Goal: Transaction & Acquisition: Purchase product/service

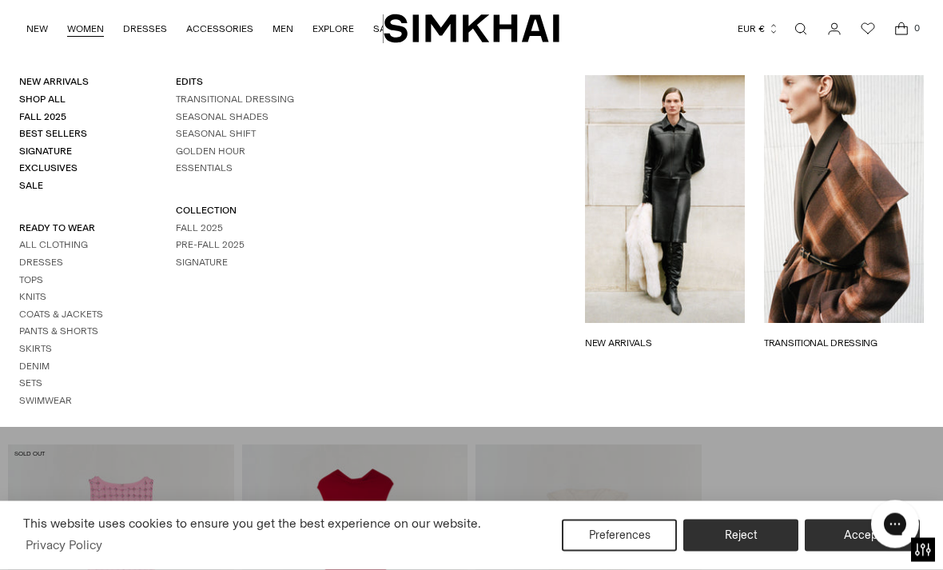
scroll to position [8145, 0]
click at [53, 260] on link "Dresses" at bounding box center [41, 261] width 44 height 11
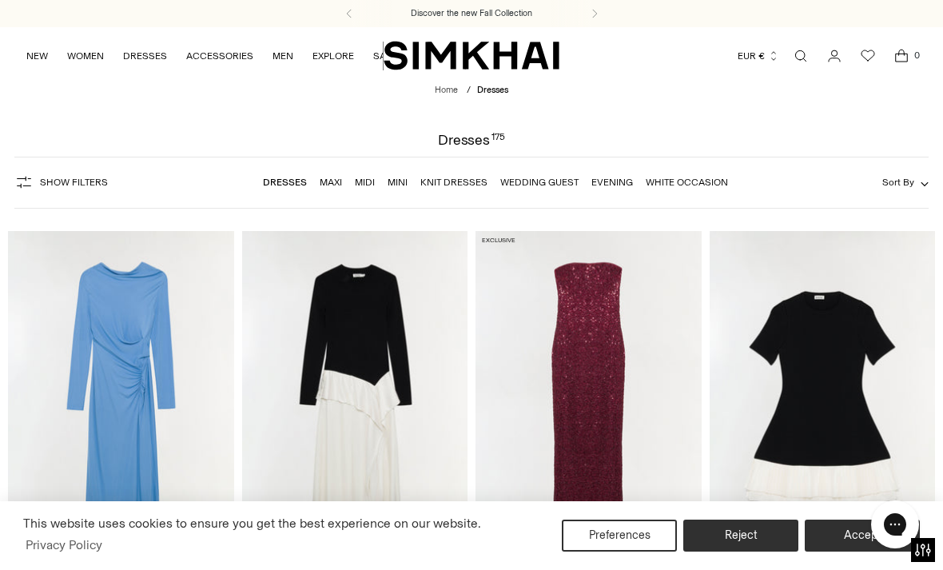
click at [73, 185] on span "Show Filters" at bounding box center [74, 182] width 68 height 11
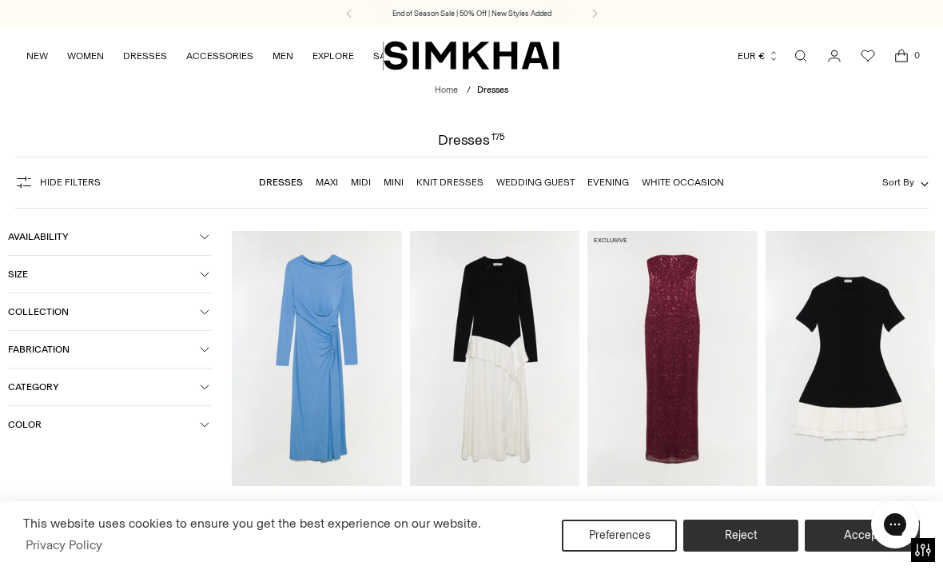
click at [196, 420] on button "Color" at bounding box center [110, 424] width 204 height 37
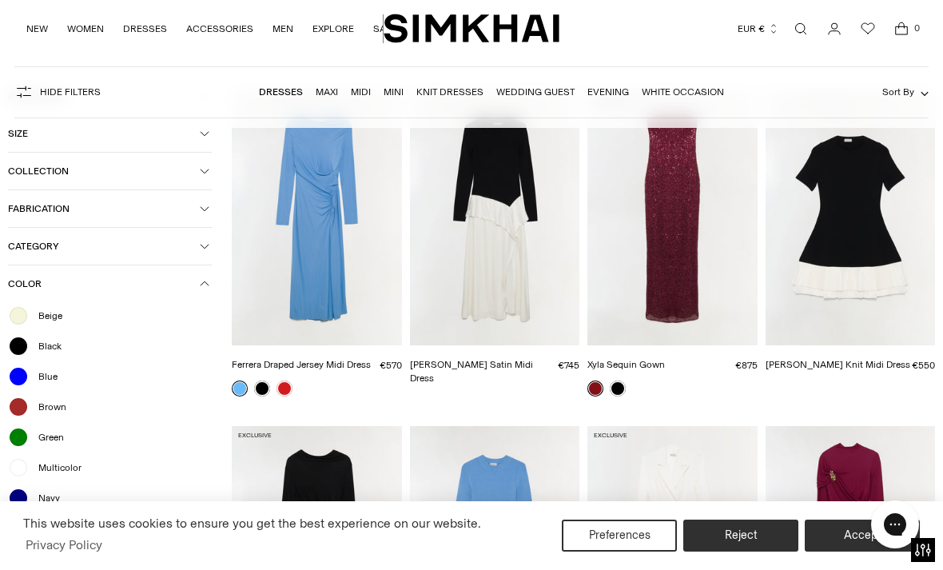
scroll to position [141, 0]
click at [54, 503] on span "Navy" at bounding box center [44, 497] width 31 height 14
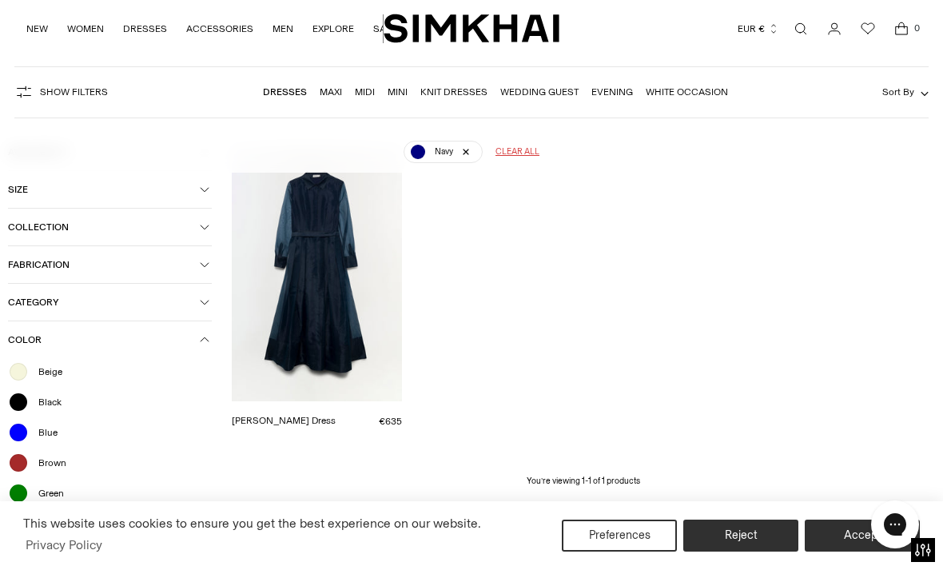
scroll to position [117, 0]
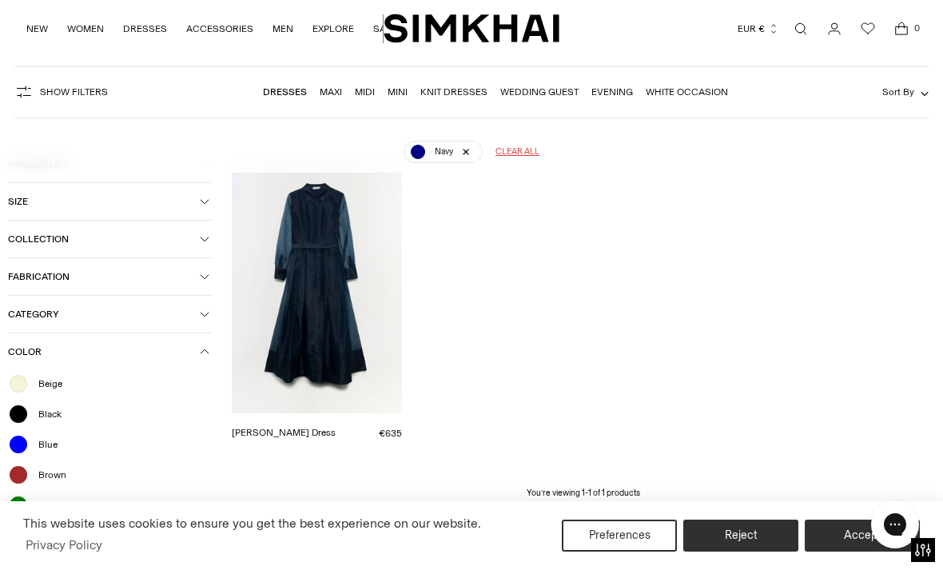
click at [33, 444] on div "Blue" at bounding box center [110, 444] width 204 height 21
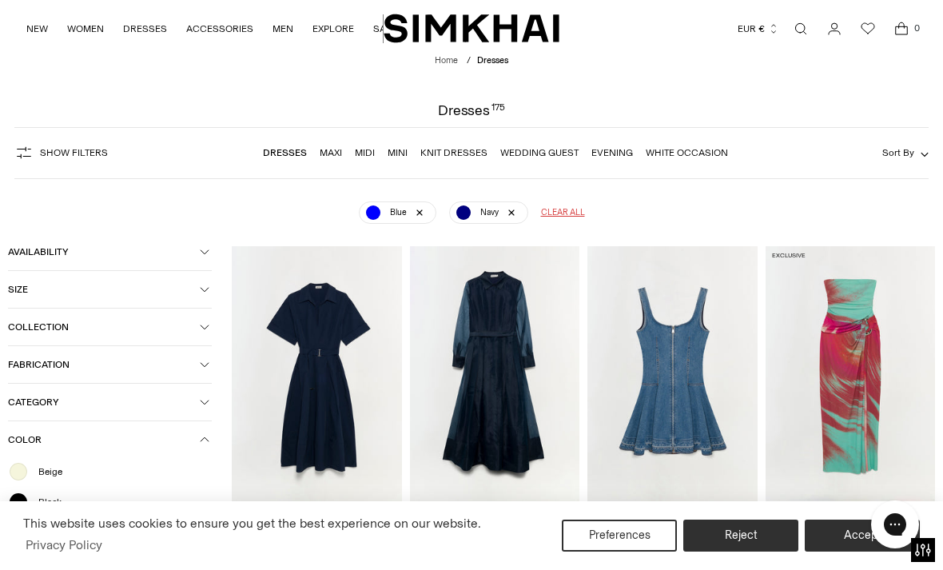
scroll to position [32, 0]
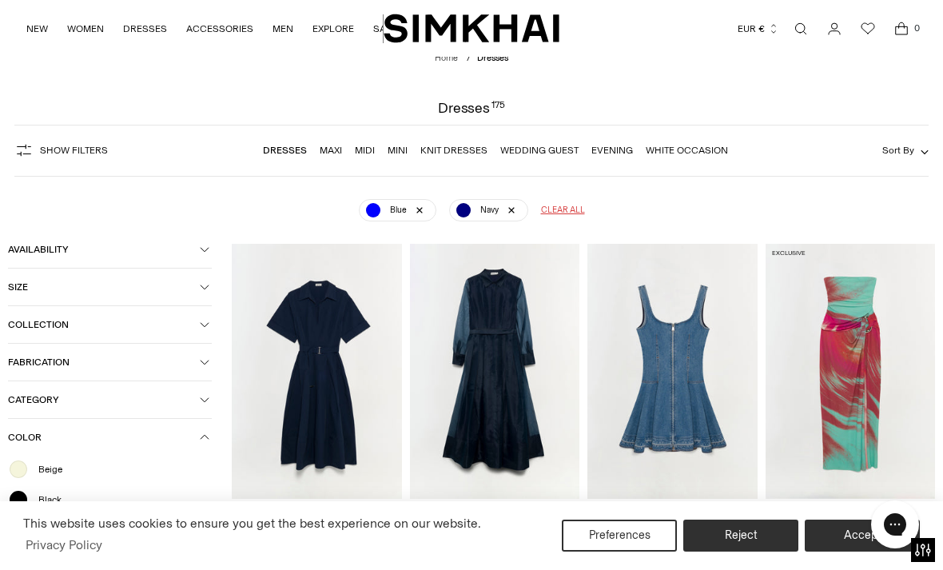
click at [75, 149] on span "Show Filters" at bounding box center [74, 150] width 68 height 11
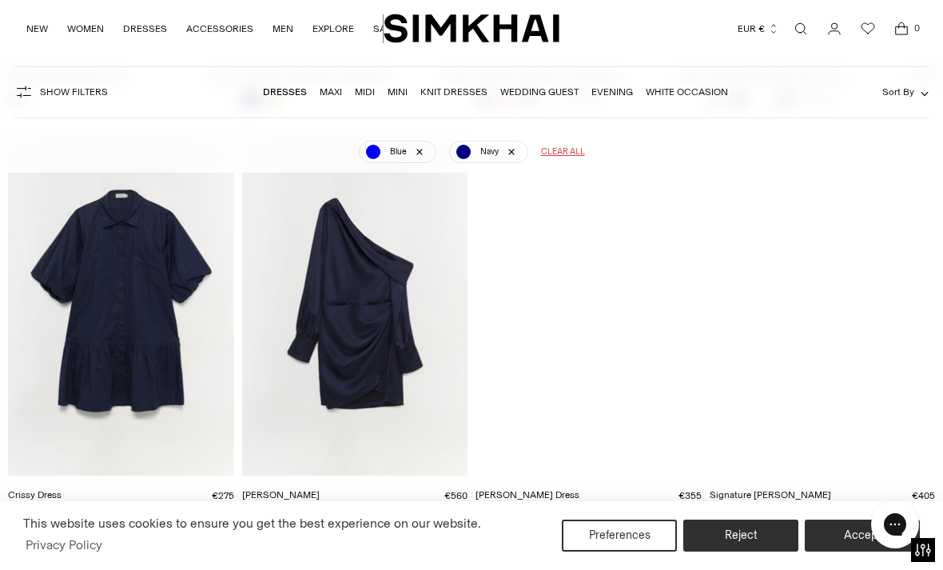
scroll to position [976, 0]
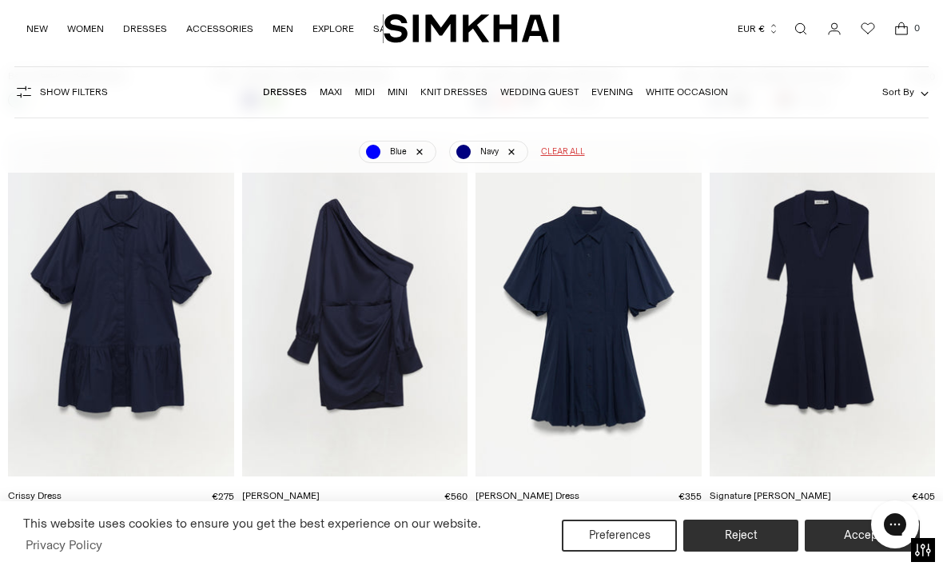
click at [378, 414] on img "Cameron Dress" at bounding box center [355, 306] width 226 height 339
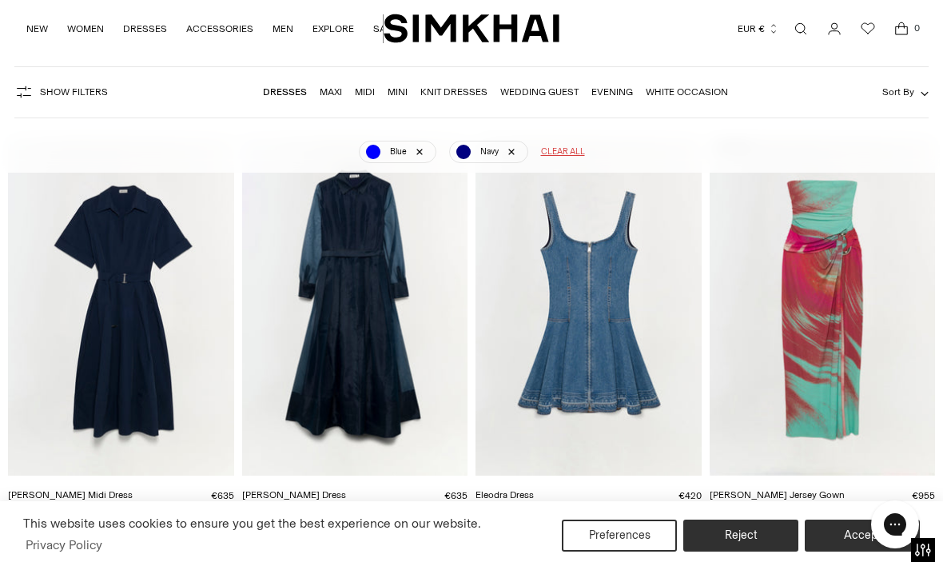
scroll to position [114, 0]
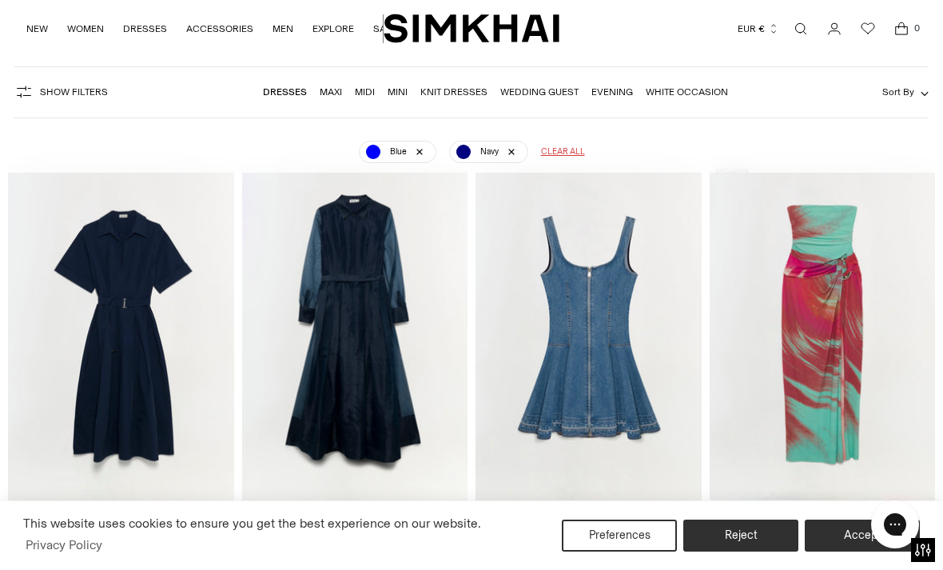
click at [292, 93] on link "Dresses" at bounding box center [285, 91] width 44 height 11
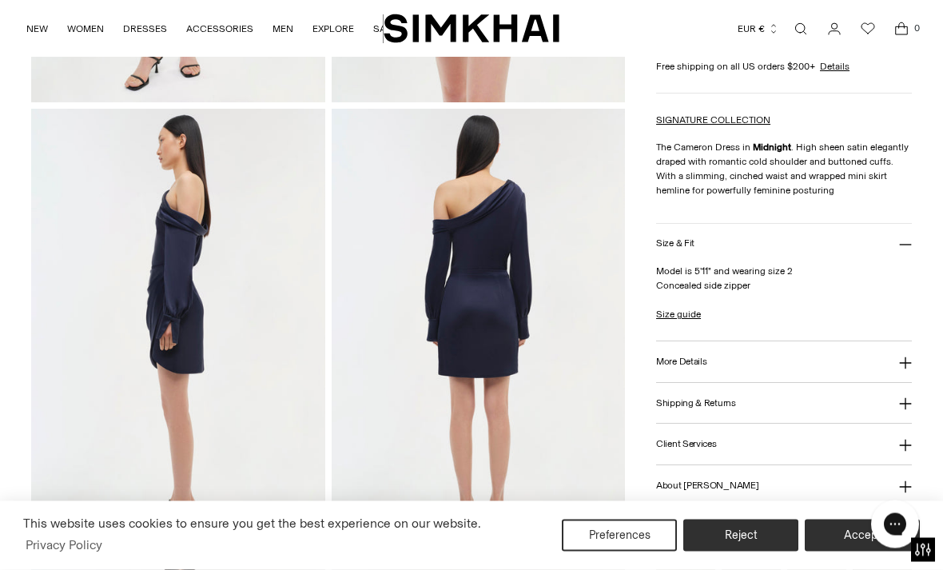
scroll to position [458, 0]
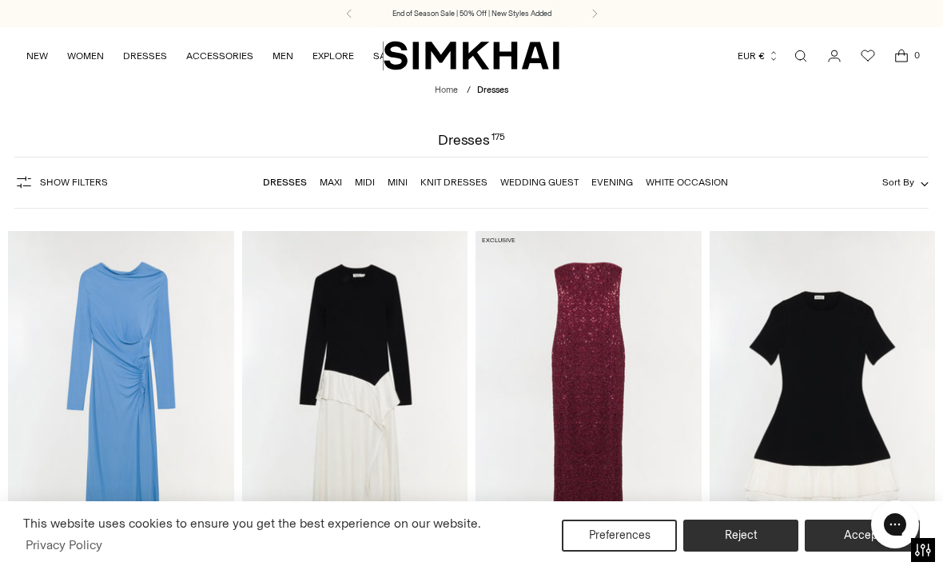
click at [838, 542] on button "Accept" at bounding box center [861, 535] width 115 height 32
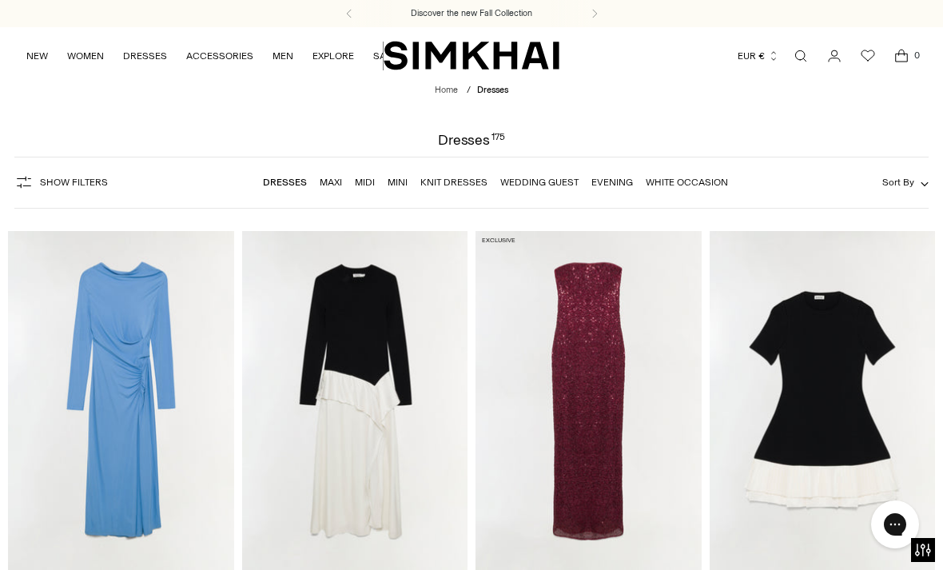
click at [369, 187] on link "Midi" at bounding box center [365, 182] width 20 height 11
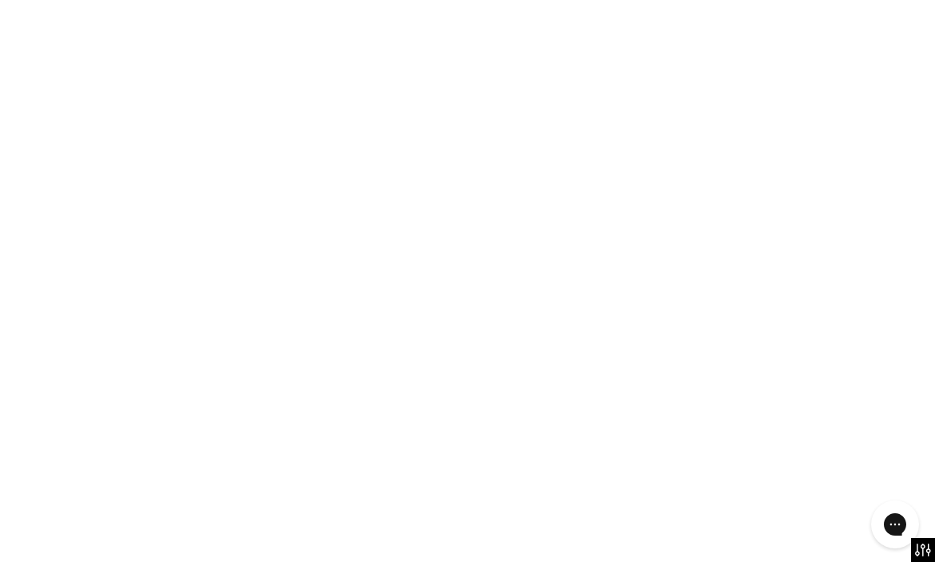
click at [363, 177] on link "Midi" at bounding box center [365, 182] width 20 height 11
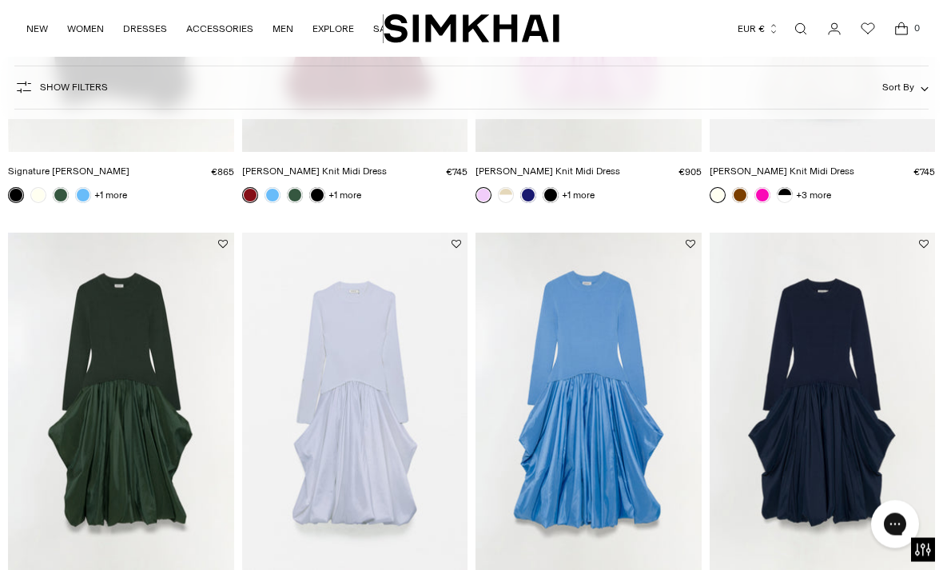
scroll to position [486, 0]
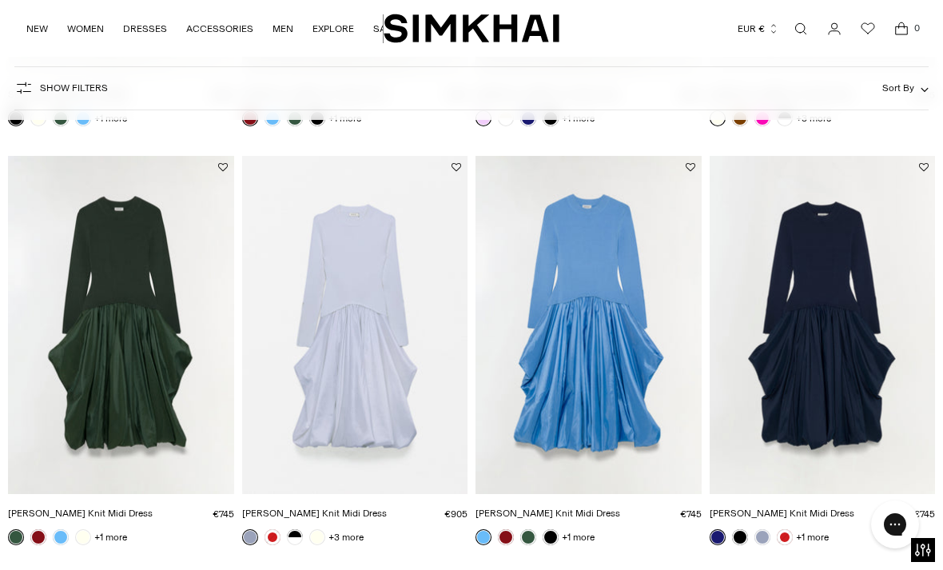
click at [806, 337] on img "Kenlie Taffeta Knit Midi Dress" at bounding box center [822, 325] width 226 height 339
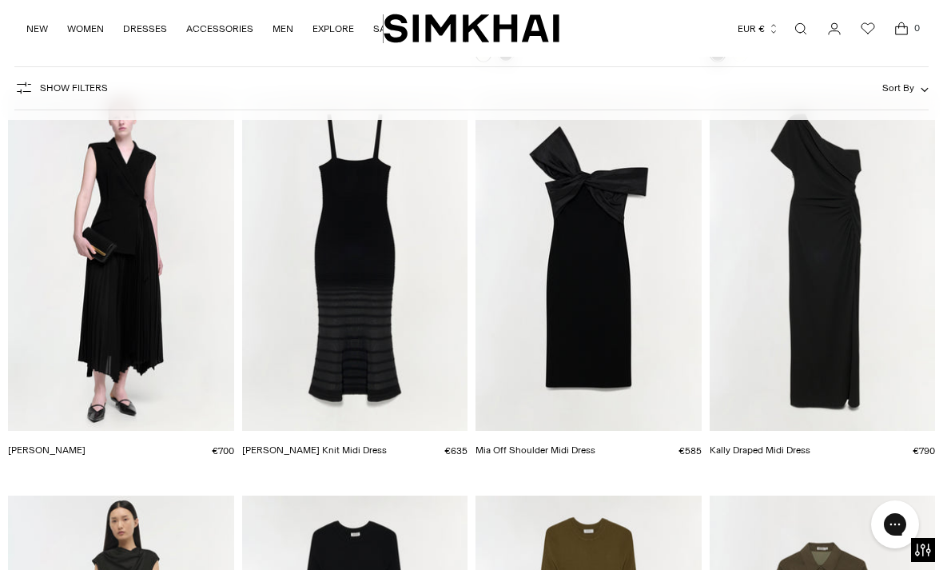
scroll to position [2647, 0]
click at [649, 363] on img "Mia Off Shoulder Midi Dress" at bounding box center [588, 260] width 226 height 339
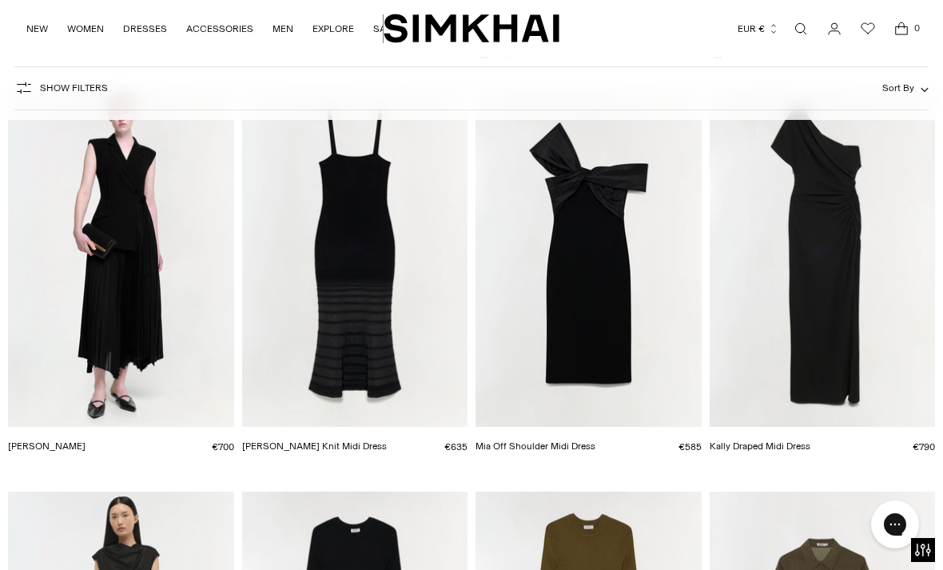
scroll to position [2651, 0]
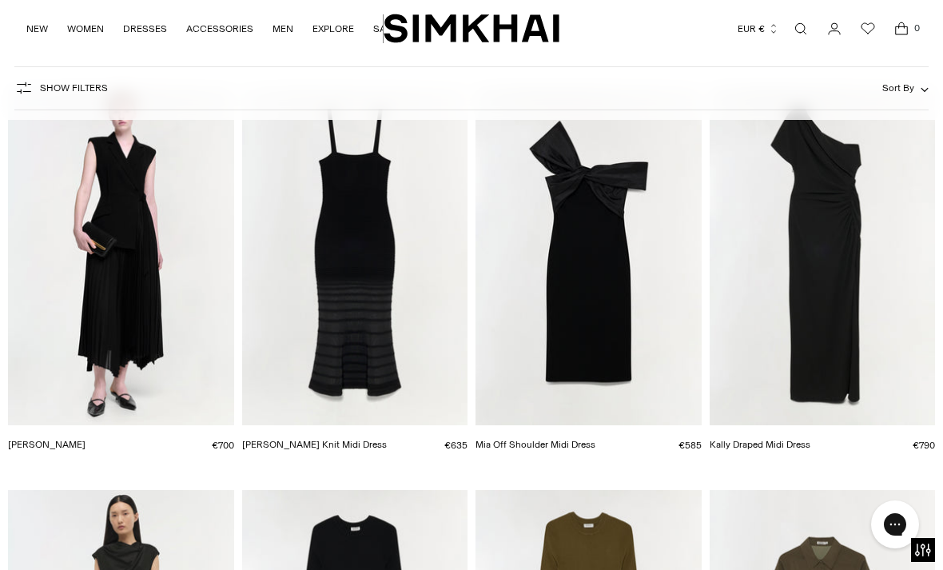
click at [840, 338] on img "Kally Draped Midi Dress" at bounding box center [822, 255] width 226 height 339
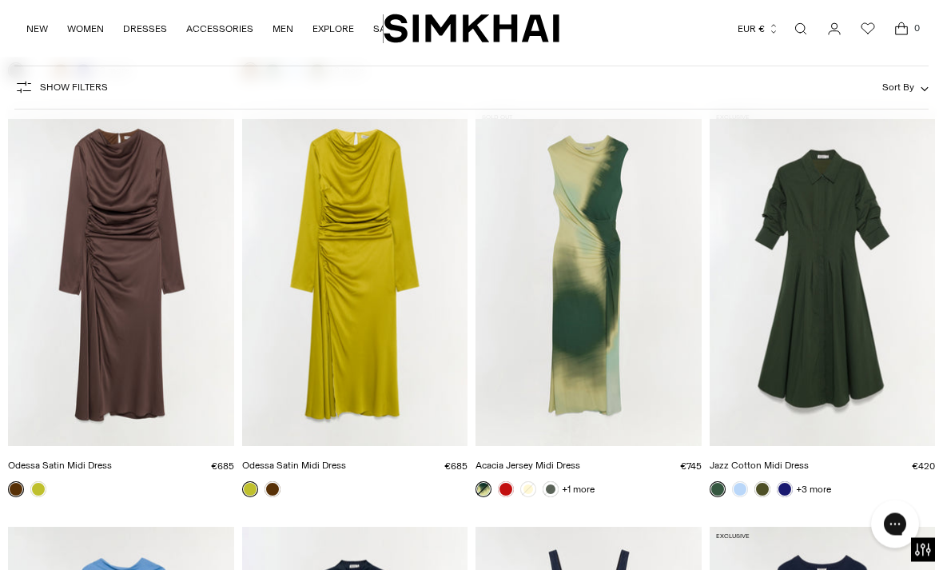
scroll to position [3872, 0]
click at [508, 488] on link at bounding box center [506, 489] width 16 height 16
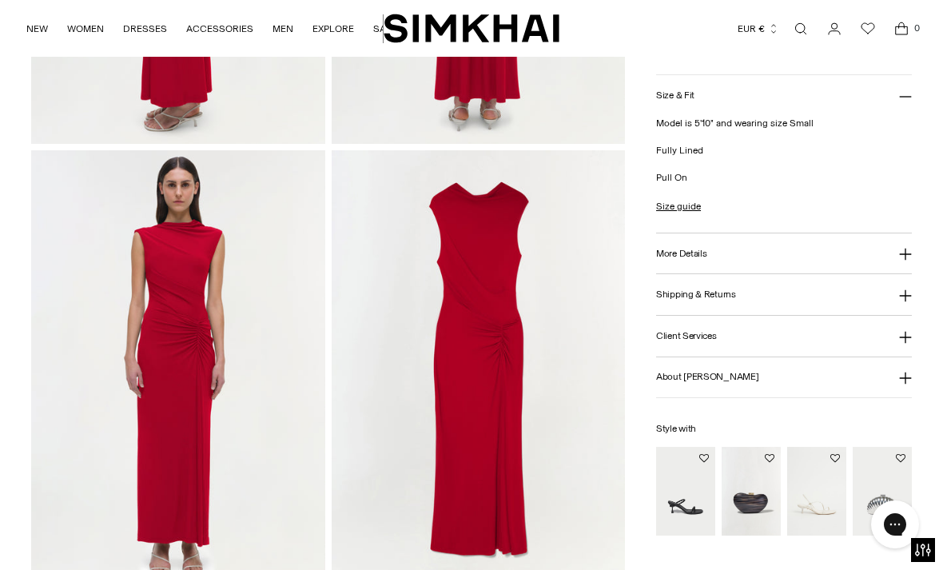
scroll to position [673, 0]
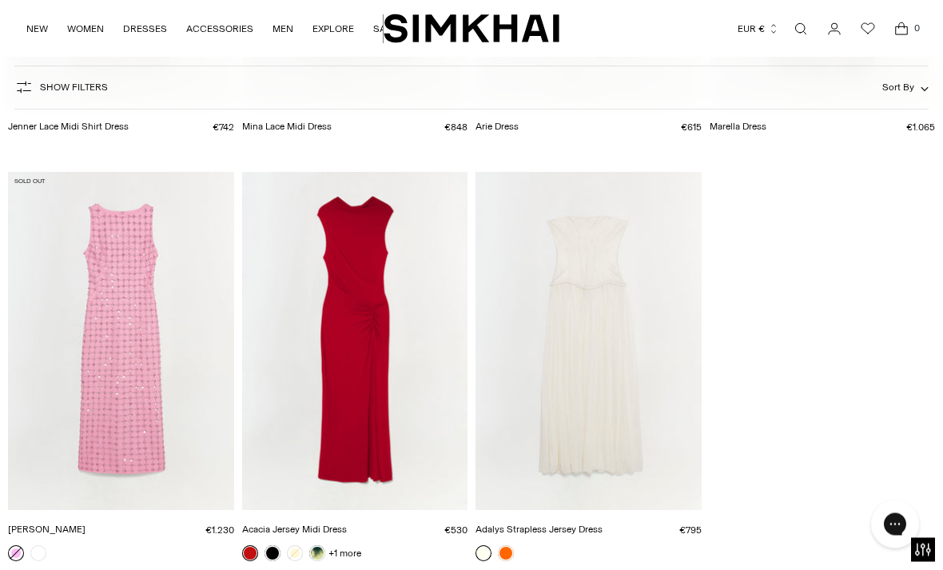
scroll to position [8419, 0]
click at [157, 443] on img "Claudia Dress" at bounding box center [121, 339] width 226 height 339
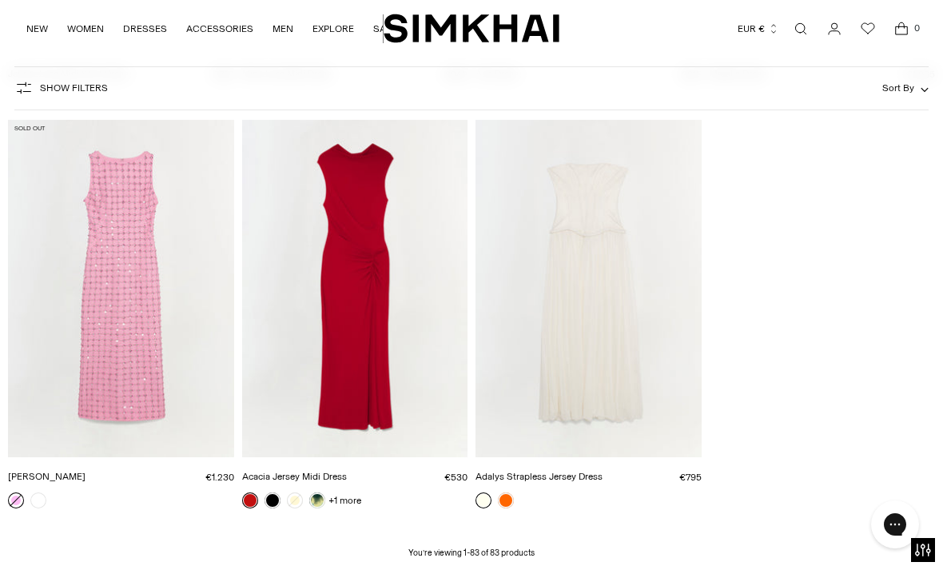
click at [405, 365] on img "Acacia Jersey Midi Dress" at bounding box center [355, 288] width 226 height 339
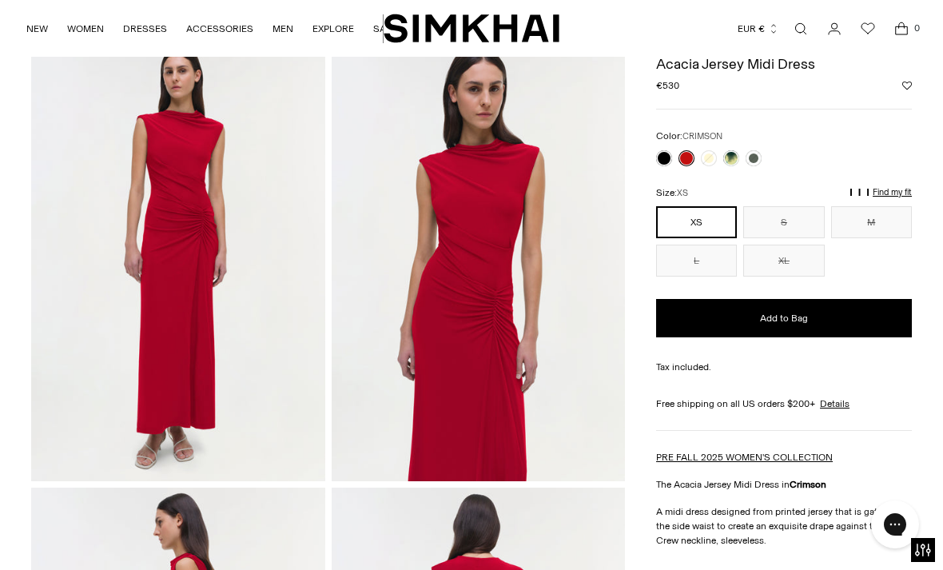
scroll to position [16, 0]
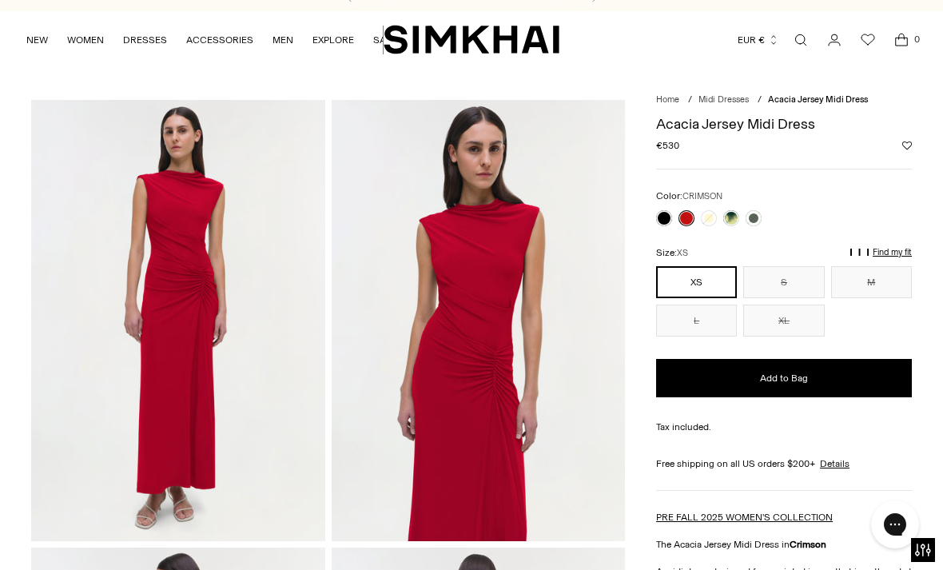
click at [272, 443] on img at bounding box center [178, 320] width 294 height 440
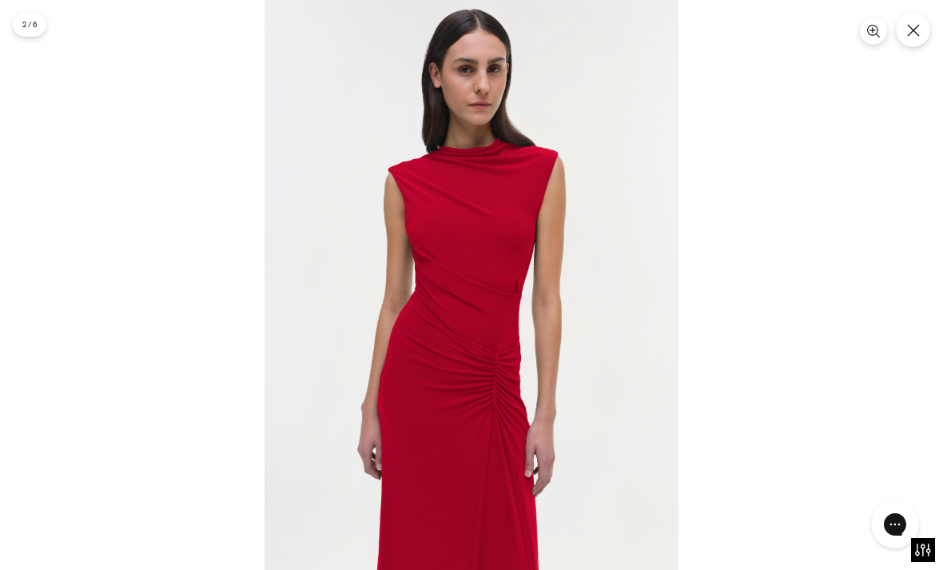
click at [908, 31] on icon "Close" at bounding box center [913, 30] width 13 height 13
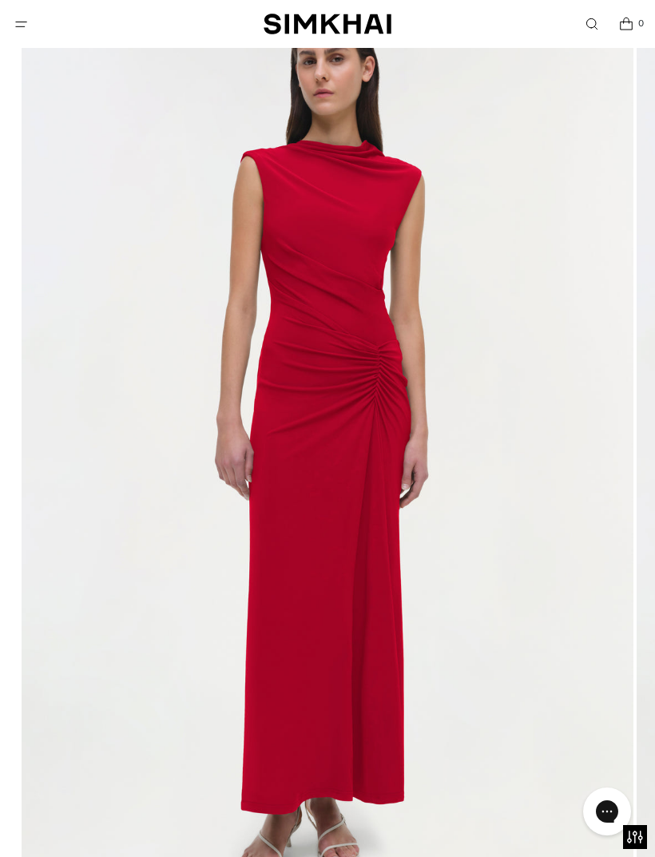
scroll to position [180, 0]
click at [537, 569] on img at bounding box center [328, 455] width 612 height 918
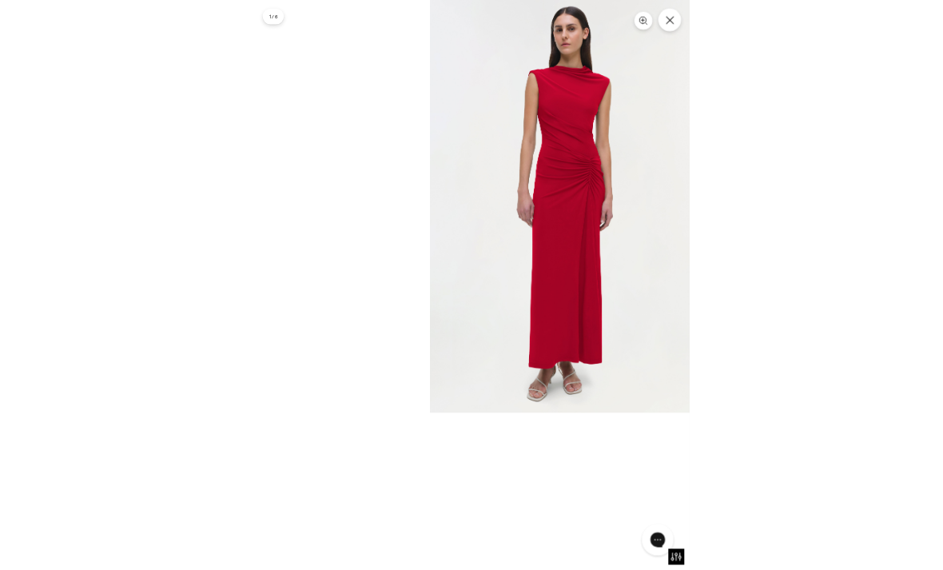
scroll to position [323, 0]
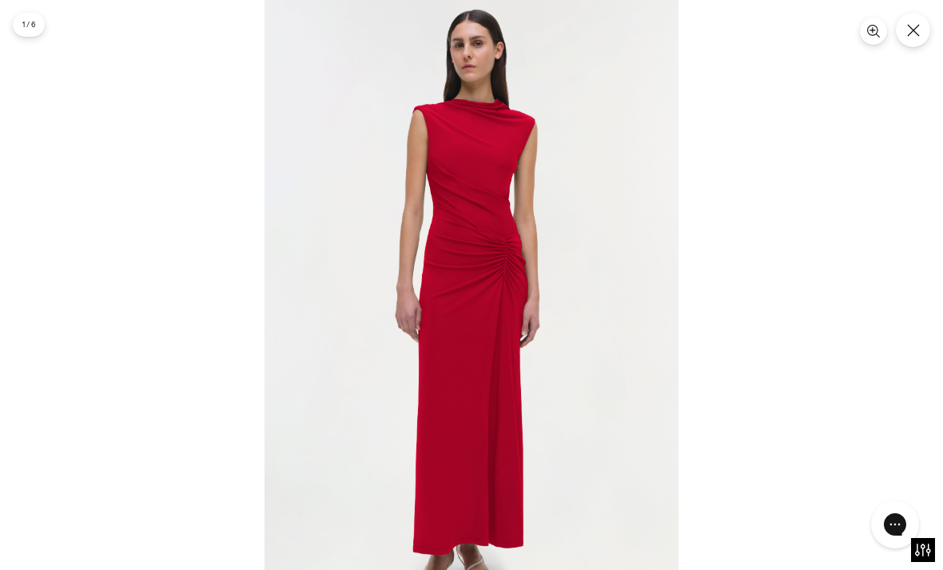
click at [914, 28] on icon "Close" at bounding box center [913, 30] width 13 height 13
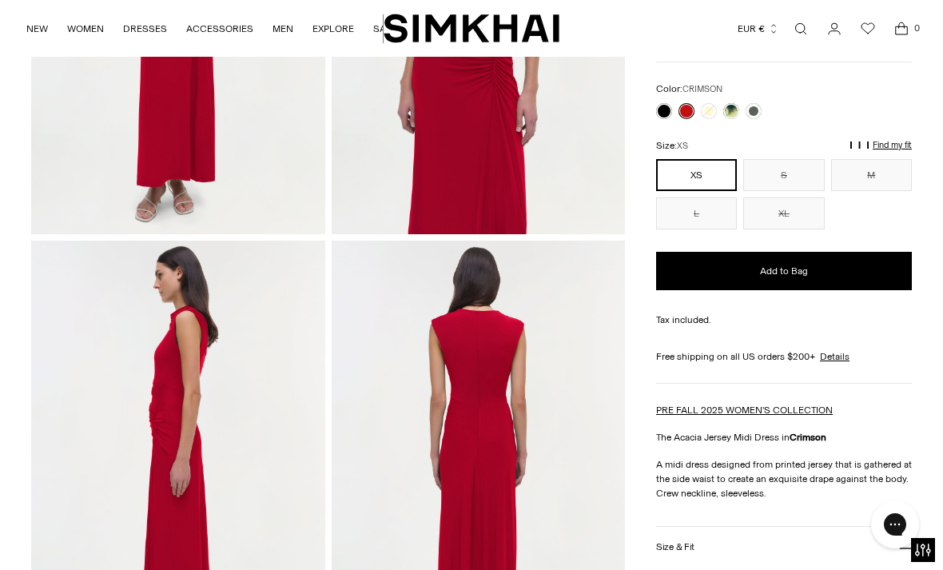
click at [665, 116] on link at bounding box center [664, 111] width 16 height 16
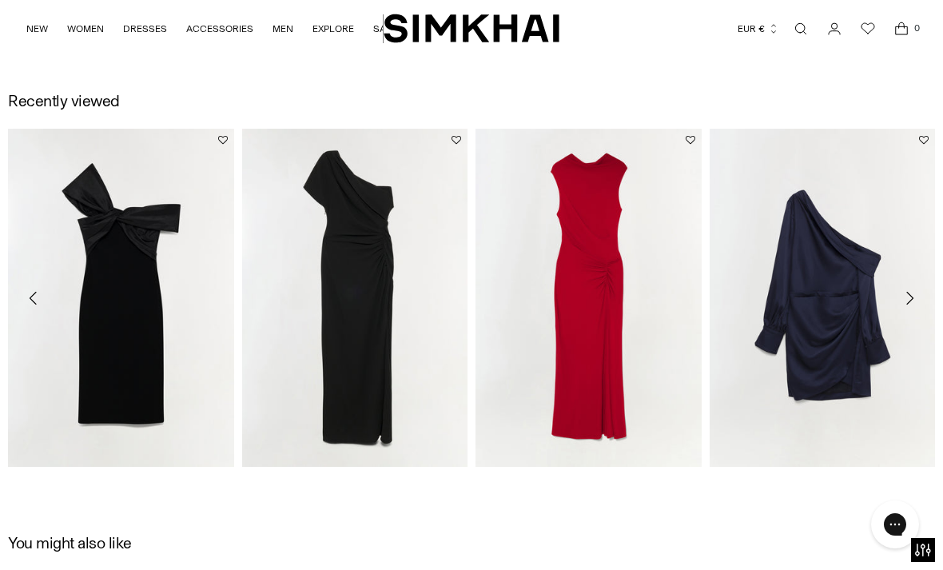
scroll to position [1420, 0]
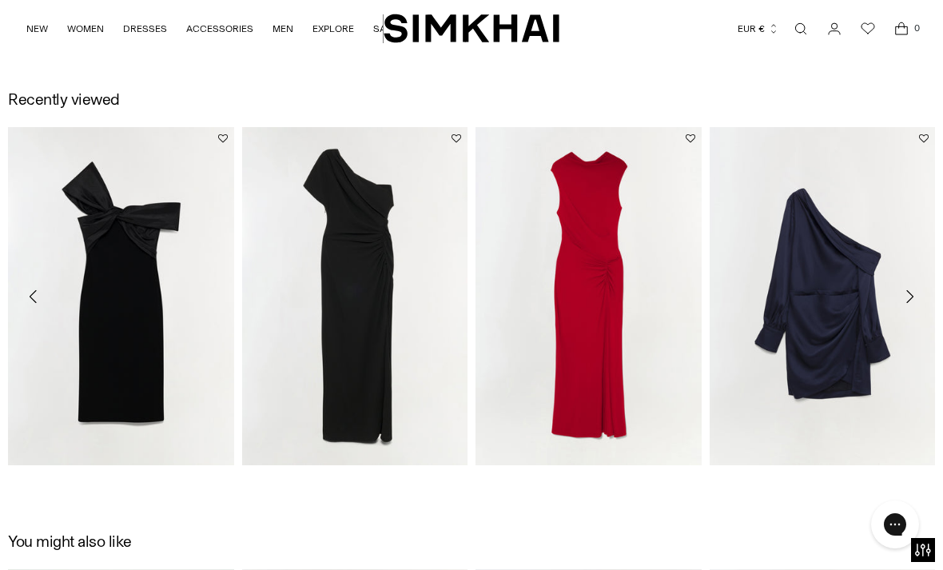
click at [363, 331] on img "Kally Draped Midi Dress" at bounding box center [355, 296] width 226 height 339
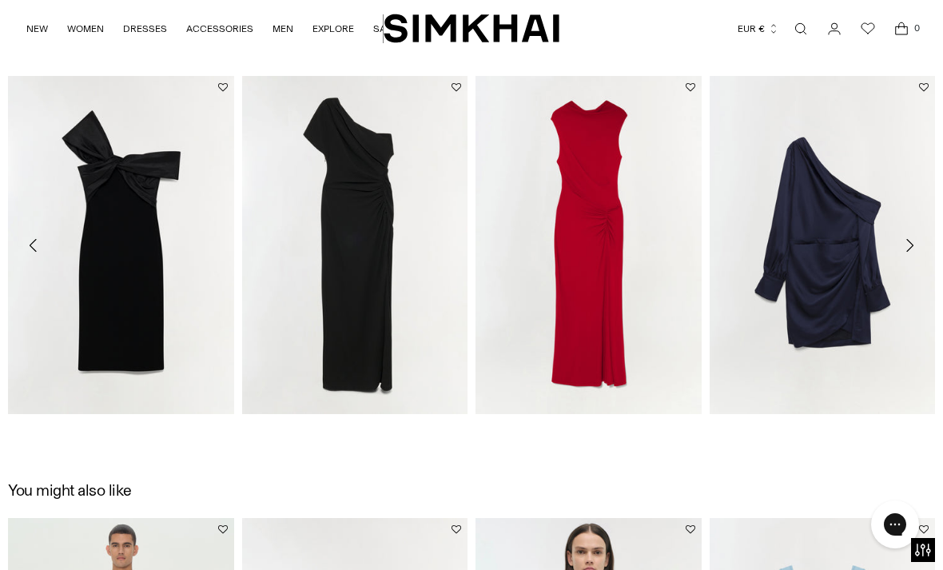
click at [617, 333] on img "Acacia Jersey Midi Dress" at bounding box center [588, 245] width 226 height 339
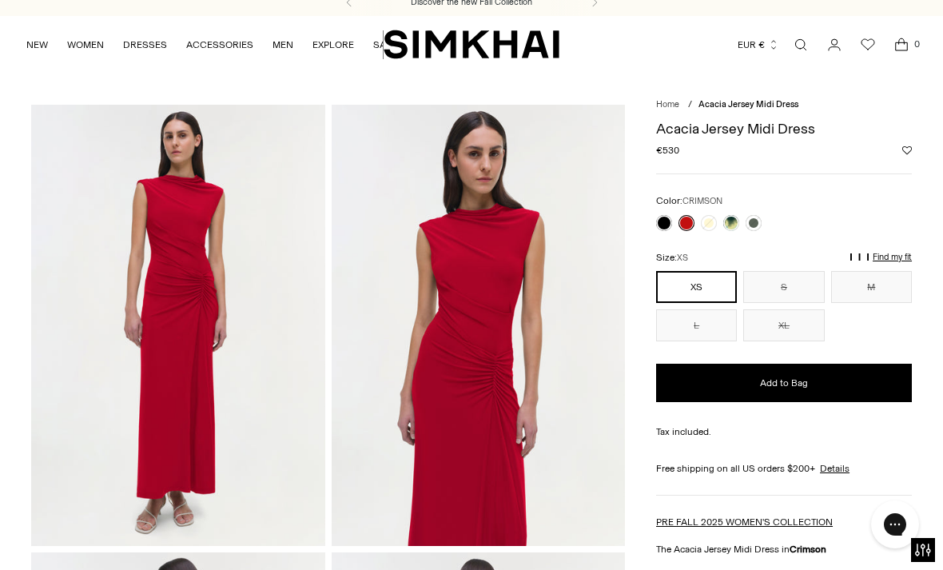
scroll to position [30, 0]
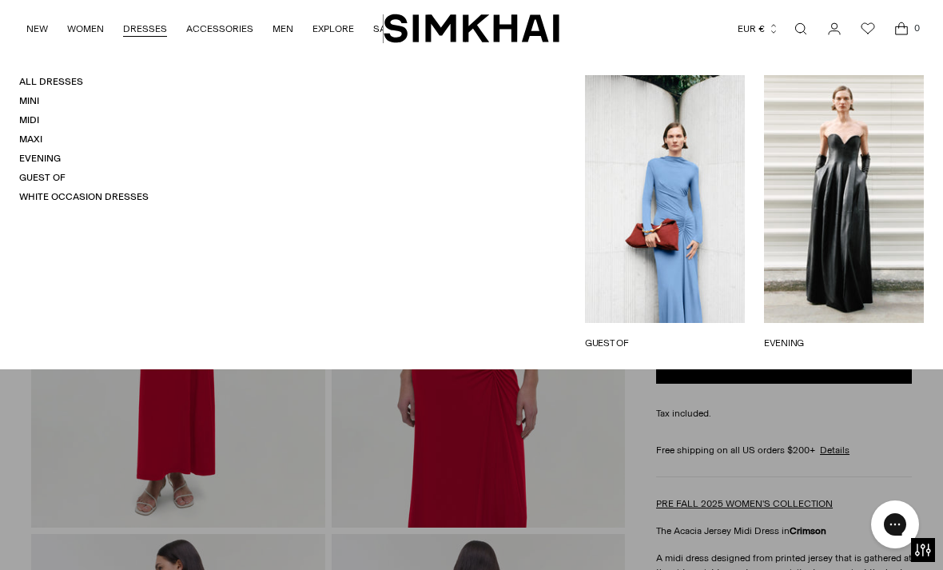
click at [58, 84] on link "All Dresses" at bounding box center [51, 81] width 64 height 11
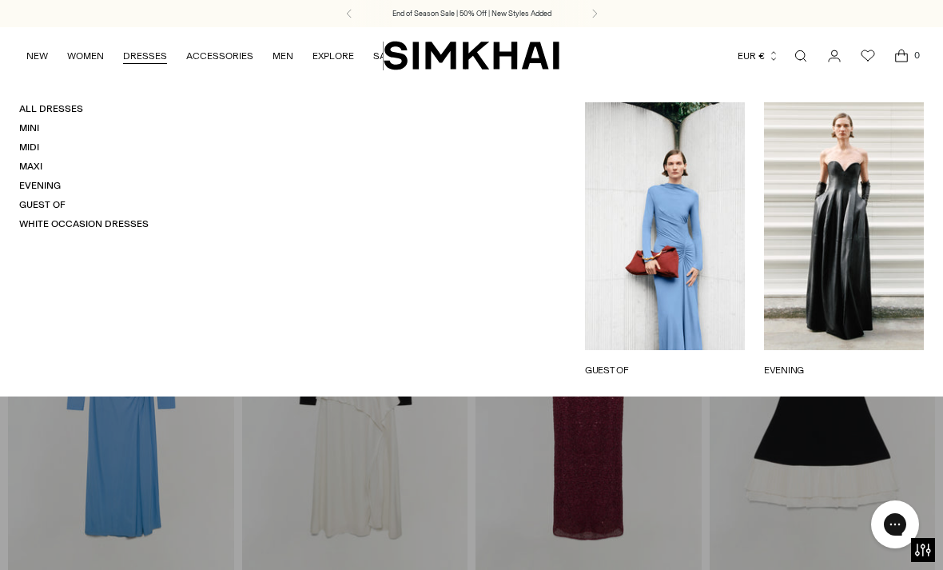
click at [50, 189] on link "Evening" at bounding box center [40, 185] width 42 height 11
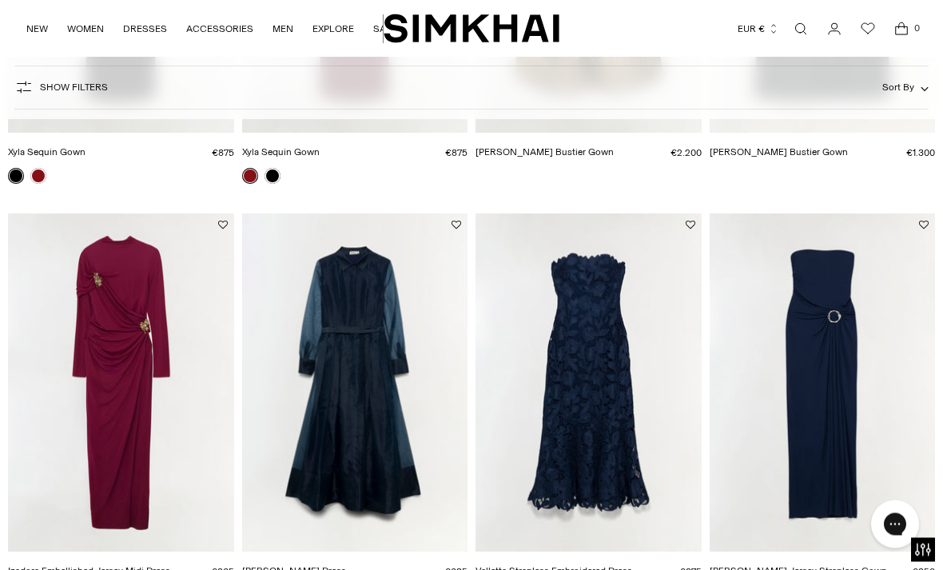
scroll to position [429, 0]
click at [847, 471] on img "Emma Jersey Strapless Gown" at bounding box center [822, 382] width 226 height 339
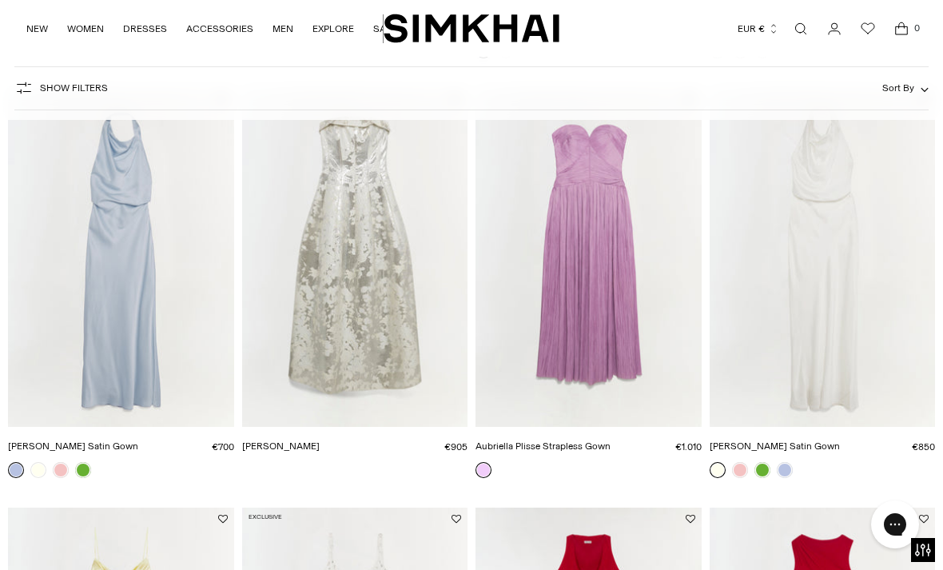
scroll to position [974, 0]
click at [172, 359] on img "Reannon Satin Gown" at bounding box center [121, 256] width 226 height 339
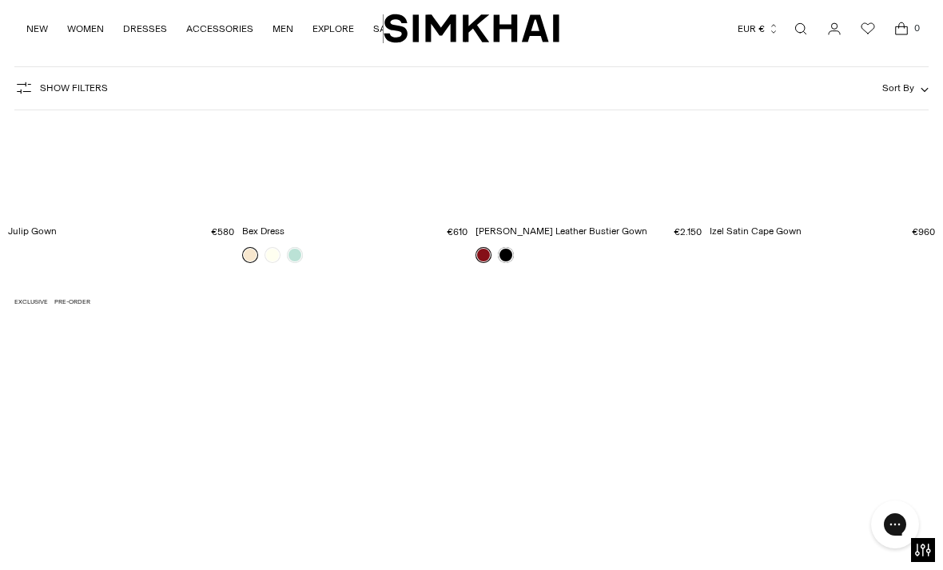
scroll to position [3699, 0]
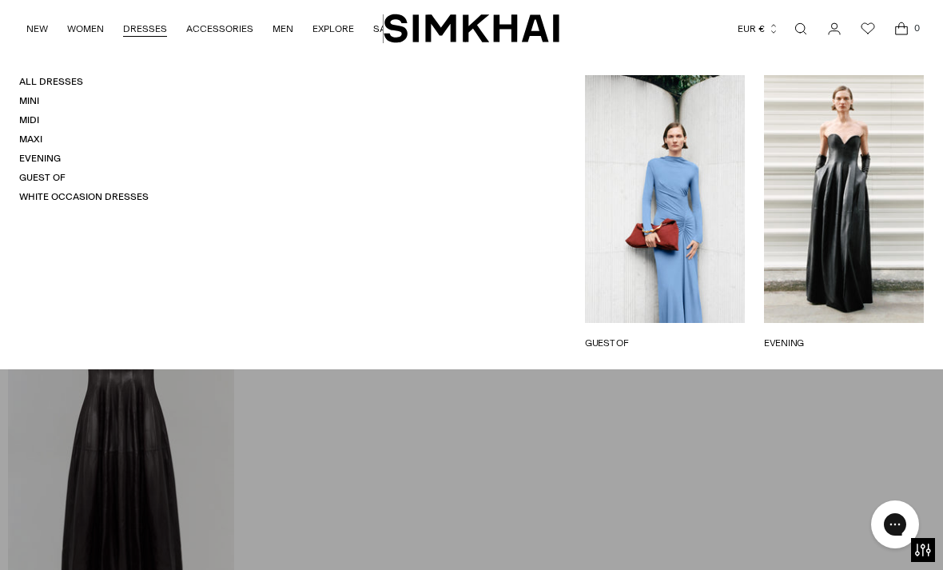
click at [42, 172] on link "Guest Of" at bounding box center [42, 177] width 46 height 11
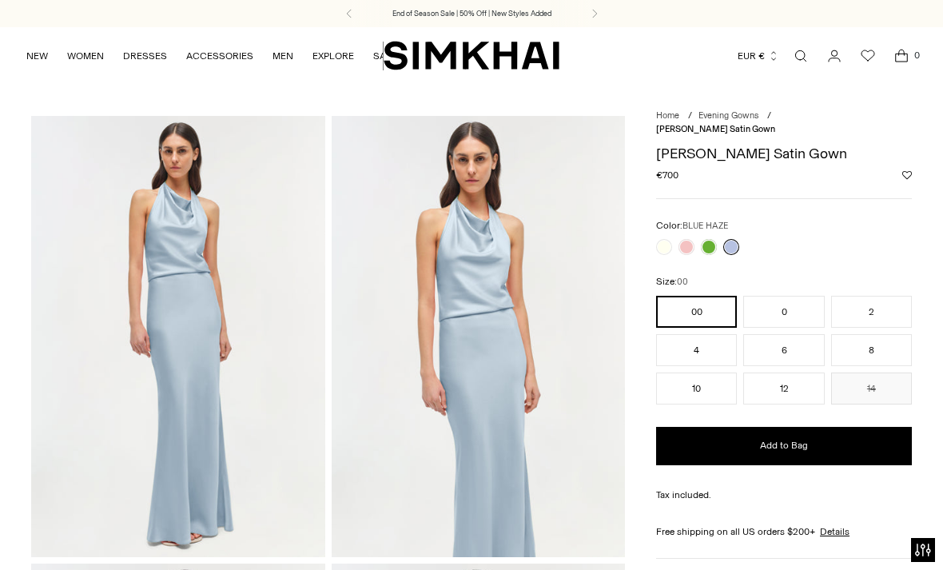
scroll to position [38, 0]
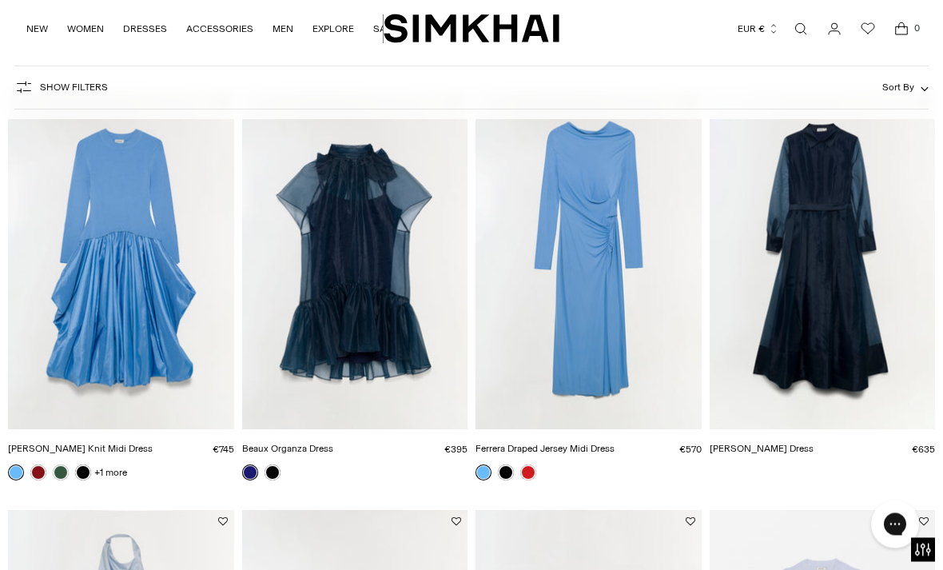
scroll to position [133, 0]
click at [613, 334] on img "Ferrera Draped Jersey Midi Dress" at bounding box center [588, 259] width 226 height 339
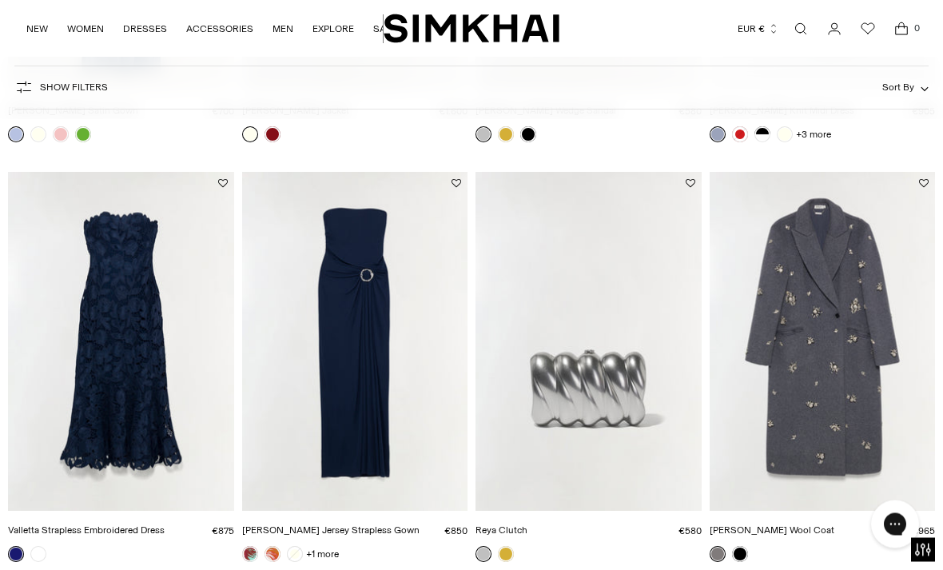
scroll to position [895, 0]
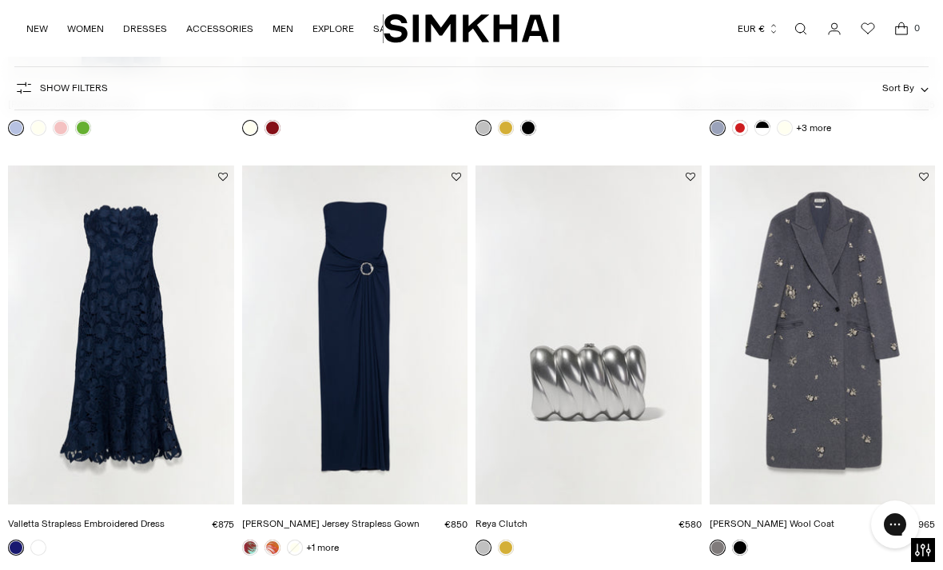
click at [93, 307] on img "Valletta Strapless Embroidered Dress" at bounding box center [121, 334] width 226 height 339
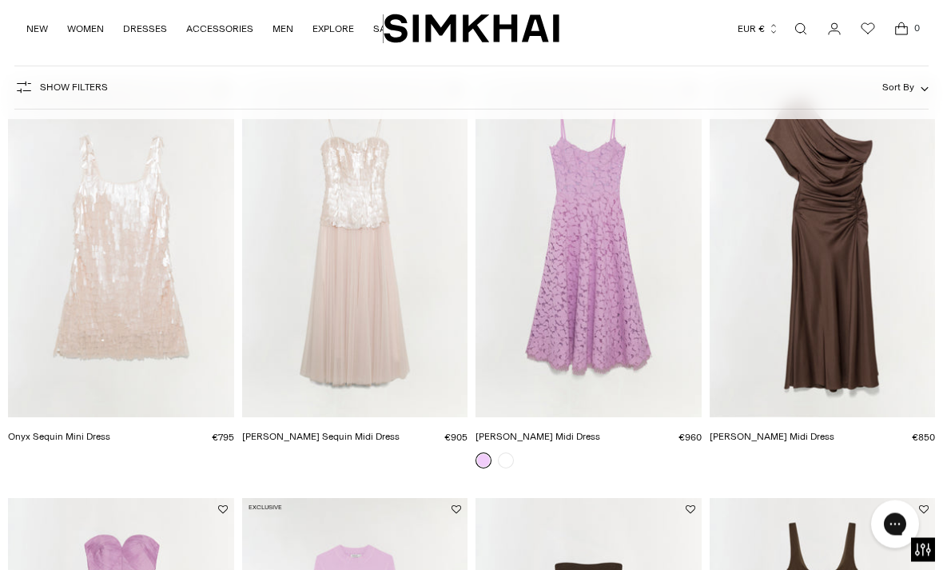
scroll to position [1402, 0]
click at [781, 328] on img "Joanna Satin Midi Dress" at bounding box center [822, 247] width 226 height 339
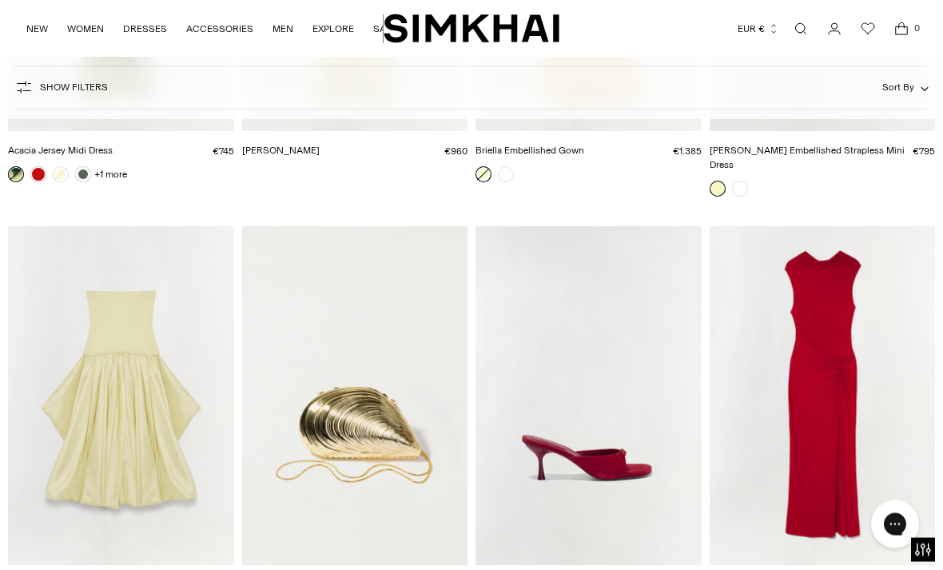
scroll to position [5879, 0]
click at [832, 424] on img "Acacia Jersey Midi Dress" at bounding box center [822, 395] width 226 height 339
